Goal: Transaction & Acquisition: Purchase product/service

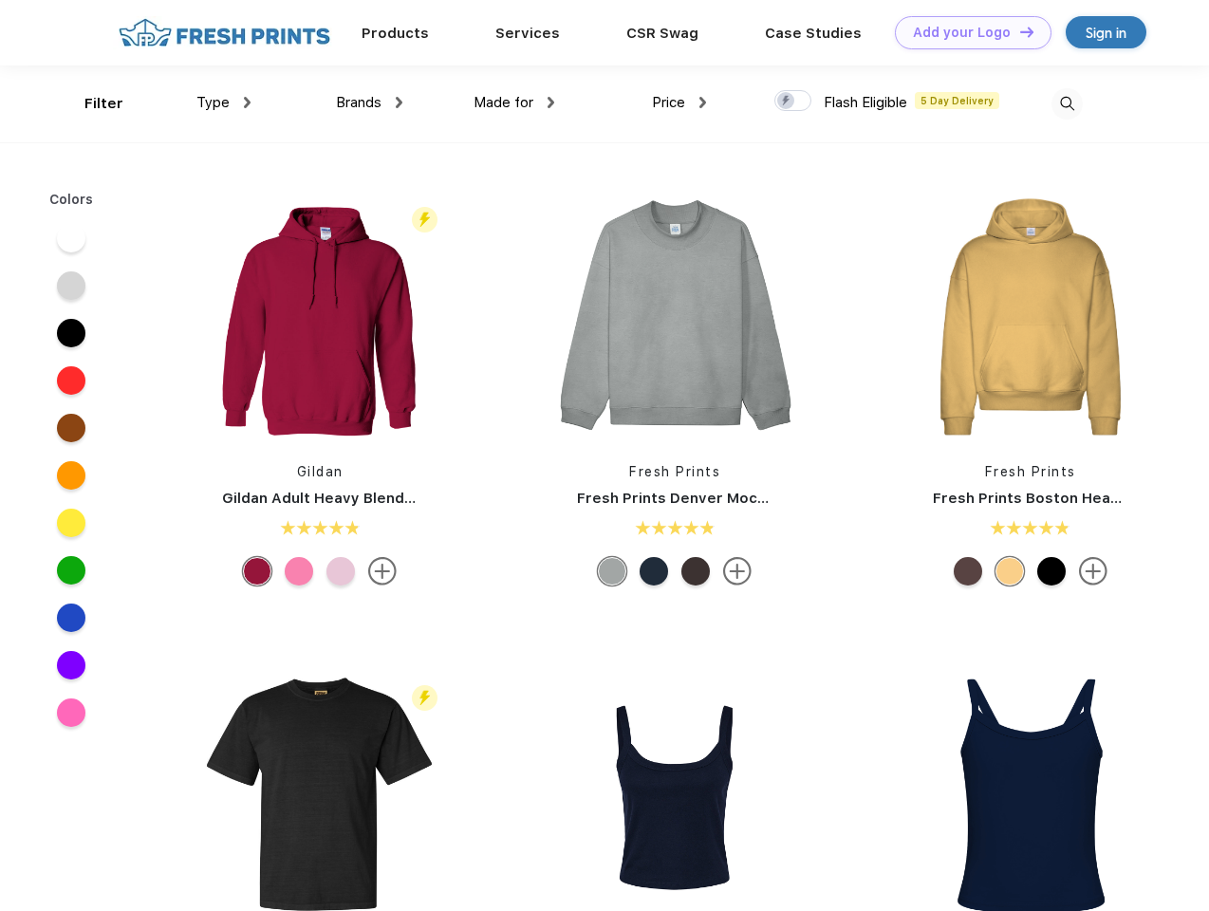
click at [966, 32] on link "Add your Logo Design Tool" at bounding box center [973, 32] width 157 height 33
click at [0, 0] on div "Design Tool" at bounding box center [0, 0] width 0 height 0
click at [1019, 31] on link "Add your Logo Design Tool" at bounding box center [973, 32] width 157 height 33
click at [91, 103] on div "Filter" at bounding box center [103, 104] width 39 height 22
click at [224, 103] on span "Type" at bounding box center [213, 102] width 33 height 17
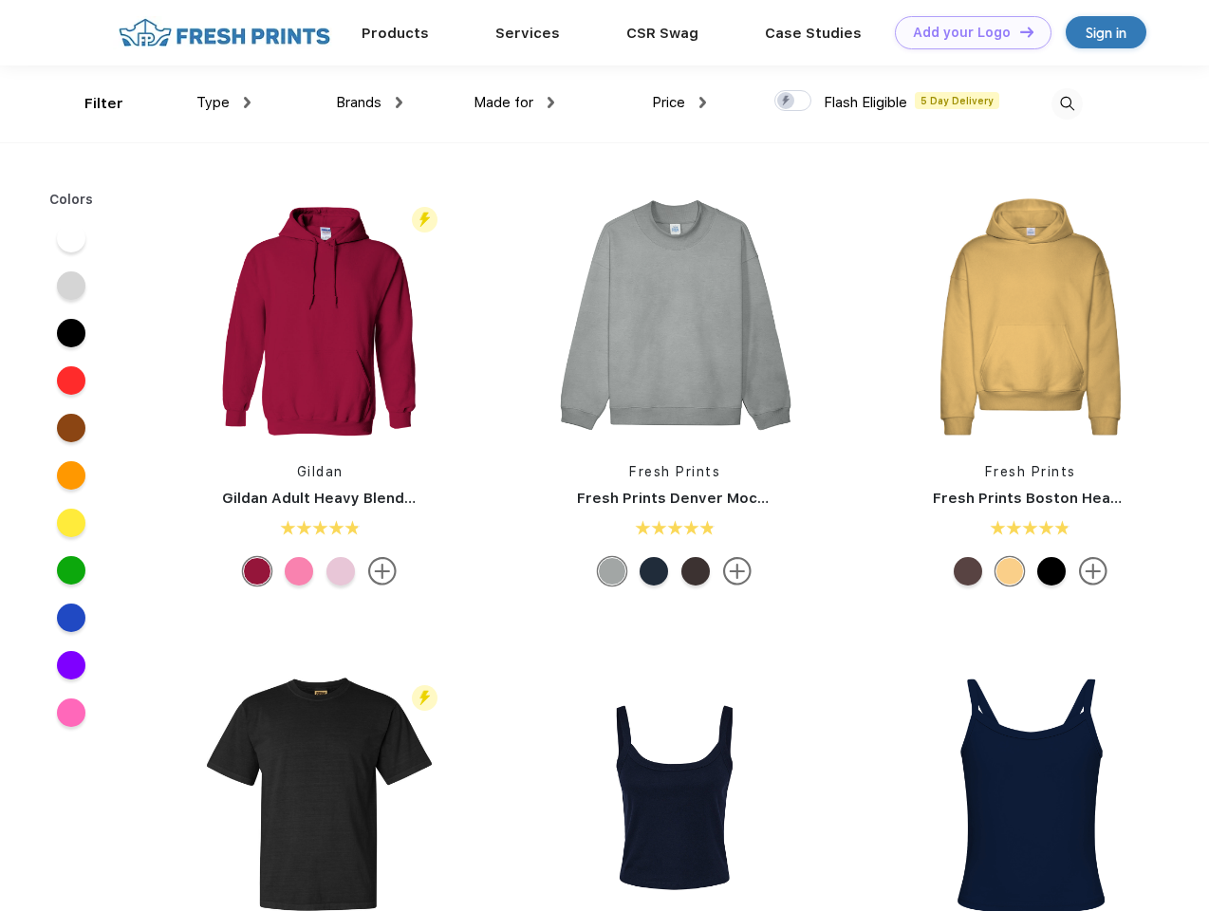
click at [369, 103] on span "Brands" at bounding box center [359, 102] width 46 height 17
click at [515, 103] on span "Made for" at bounding box center [504, 102] width 60 height 17
click at [680, 103] on span "Price" at bounding box center [668, 102] width 33 height 17
click at [794, 102] on div at bounding box center [793, 100] width 37 height 21
click at [787, 102] on input "checkbox" at bounding box center [781, 95] width 12 height 12
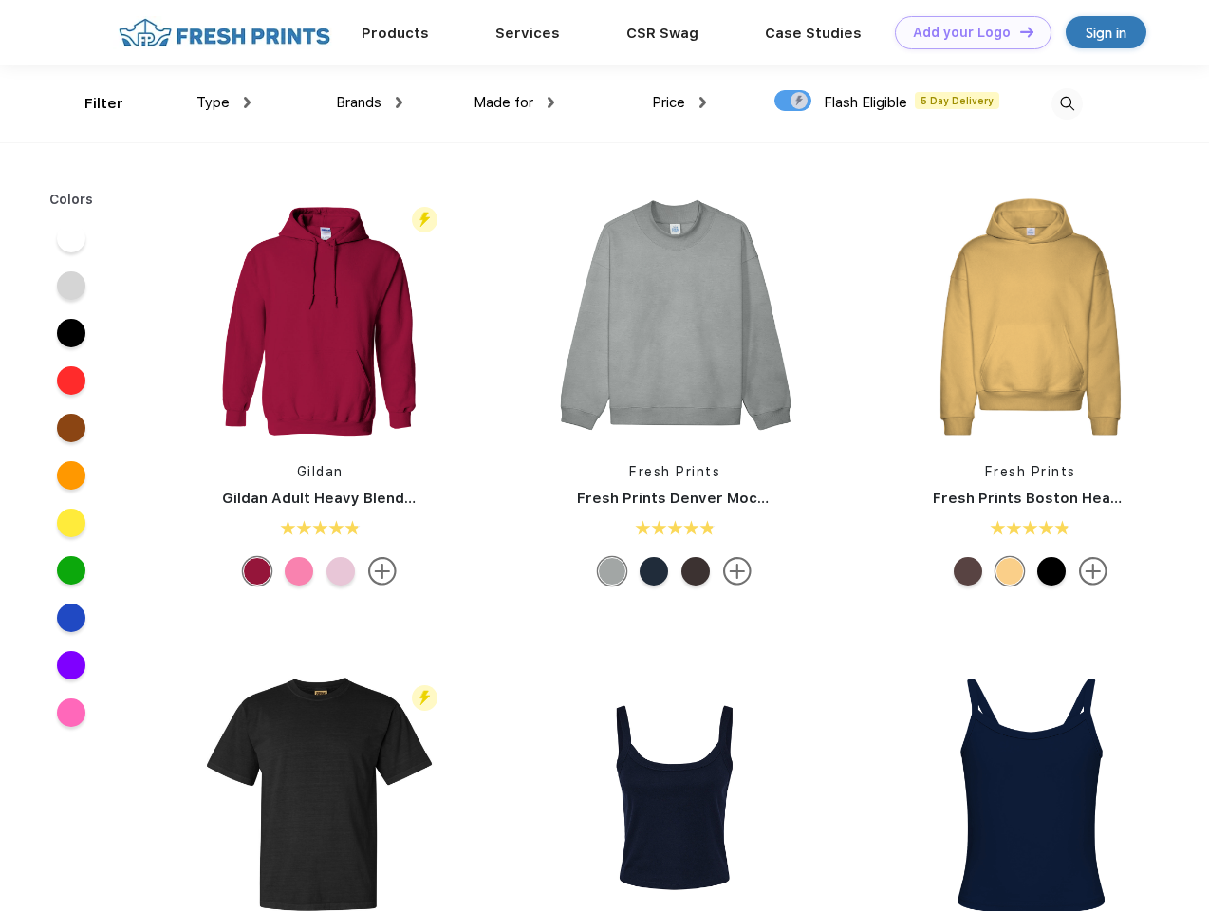
click at [1067, 103] on img at bounding box center [1067, 103] width 31 height 31
